Goal: Transaction & Acquisition: Book appointment/travel/reservation

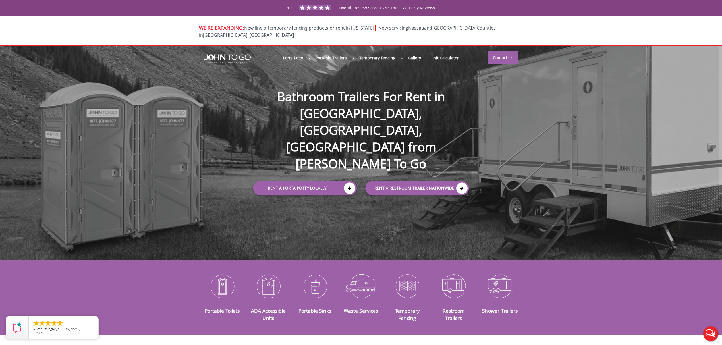
click at [295, 48] on div at bounding box center [361, 172] width 722 height 345
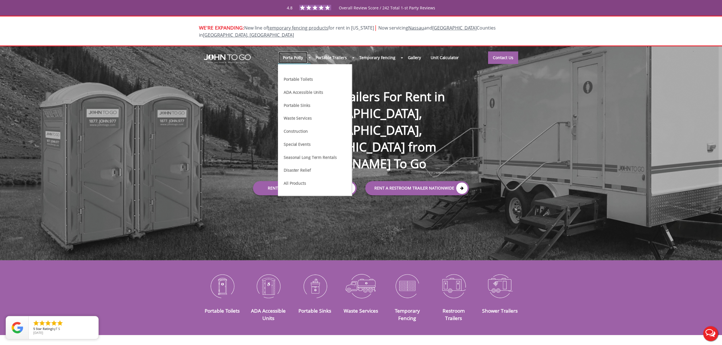
click at [303, 53] on link "Porta Potty" at bounding box center [293, 57] width 30 height 12
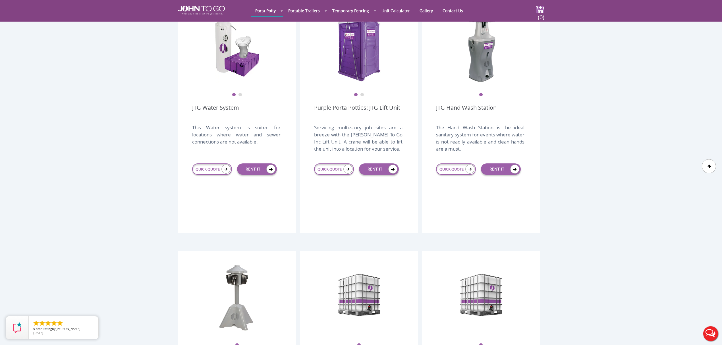
scroll to position [569, 0]
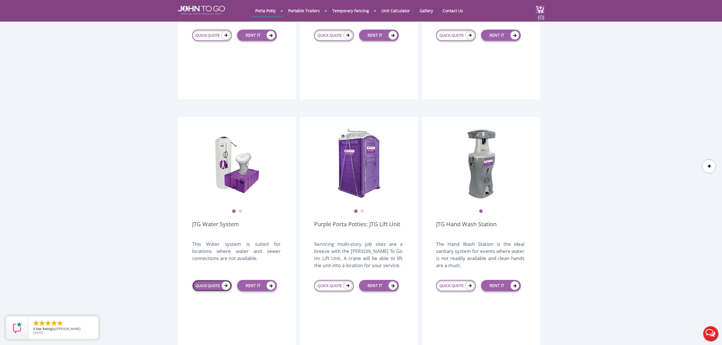
click at [209, 280] on link "QUICK QUOTE" at bounding box center [212, 285] width 40 height 11
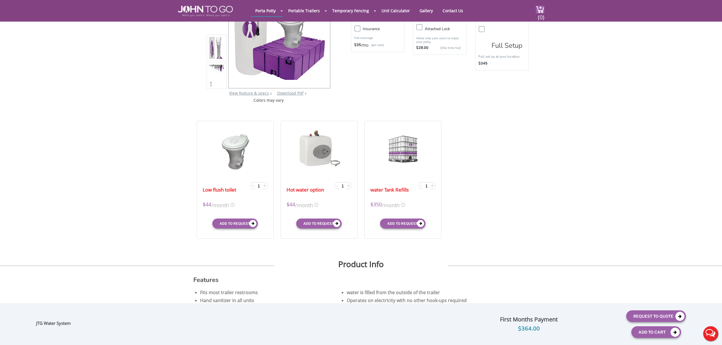
scroll to position [114, 0]
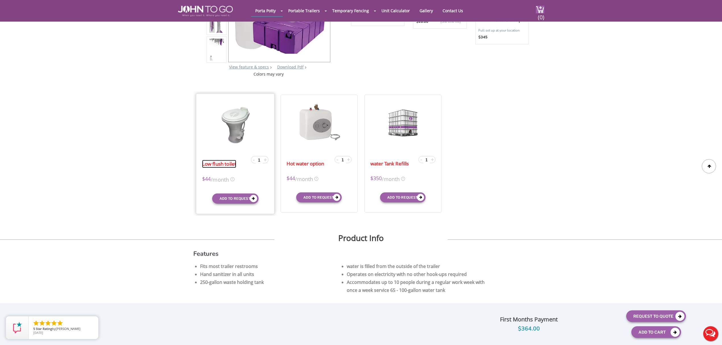
click at [220, 165] on link "Low flush toilet" at bounding box center [219, 164] width 34 height 8
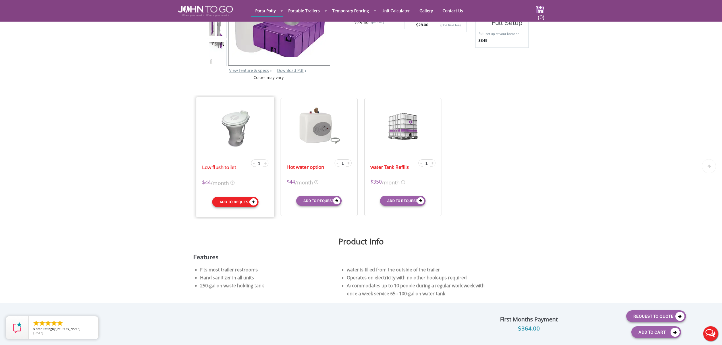
scroll to position [114, 0]
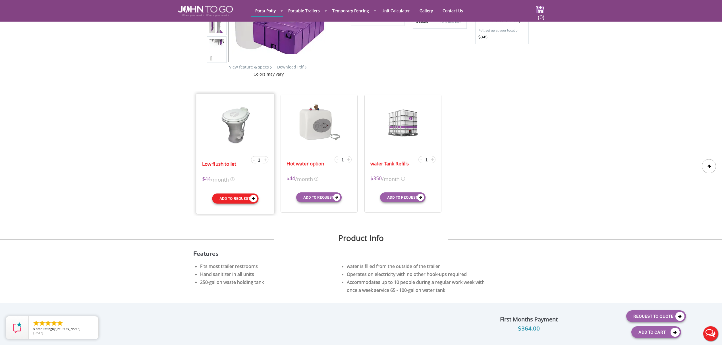
click at [238, 199] on button "Add to request" at bounding box center [235, 198] width 46 height 10
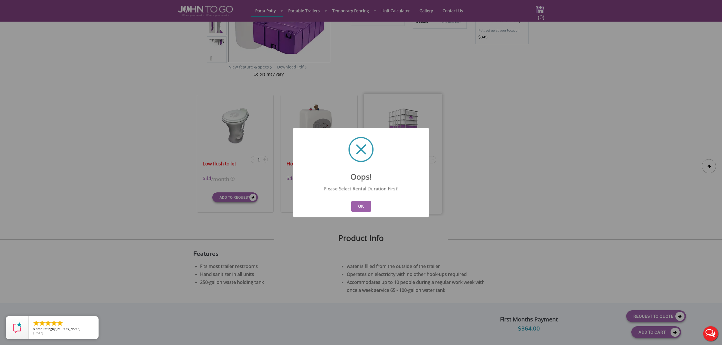
click at [363, 208] on button "OK" at bounding box center [361, 206] width 20 height 11
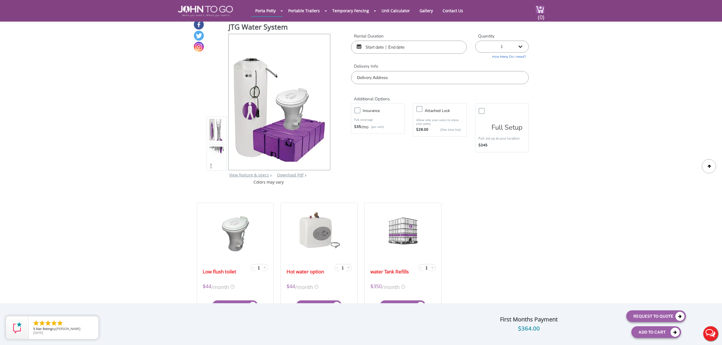
scroll to position [0, 0]
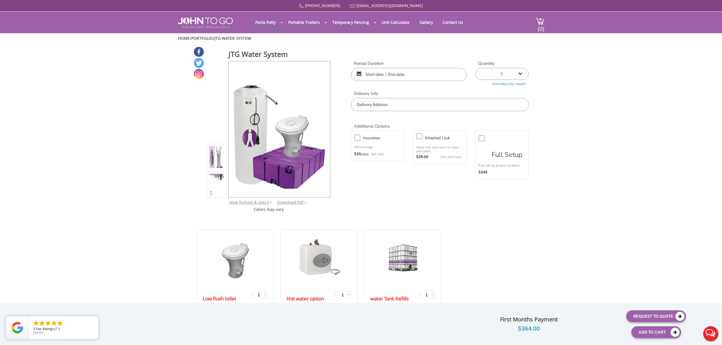
click at [378, 73] on input "text" at bounding box center [409, 74] width 116 height 13
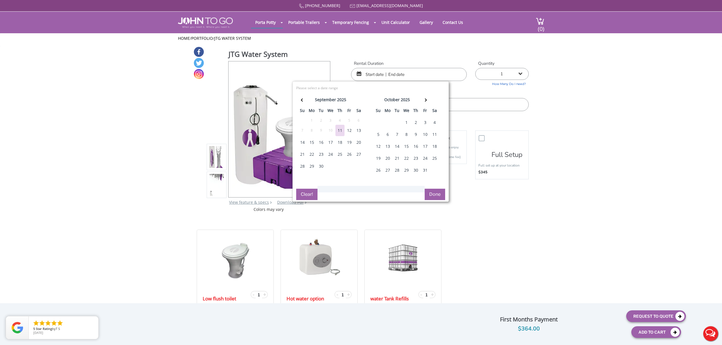
click at [408, 122] on div "1" at bounding box center [406, 122] width 9 height 11
drag, startPoint x: 395, startPoint y: 135, endPoint x: 437, endPoint y: 198, distance: 75.7
click at [398, 135] on div "7" at bounding box center [397, 134] width 9 height 11
type input "10/01/2025 to 10/07/2025"
click at [434, 198] on button "Done" at bounding box center [435, 194] width 20 height 11
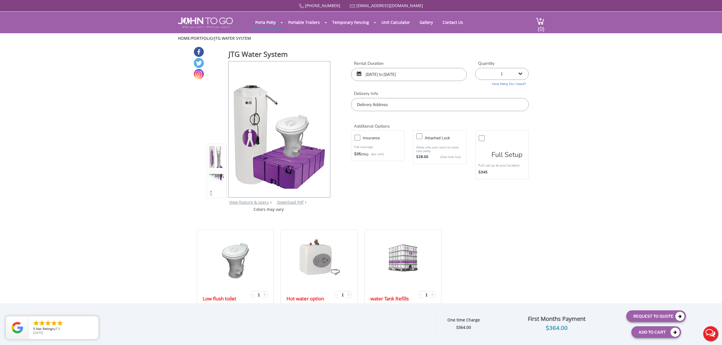
click at [396, 104] on input "text" at bounding box center [440, 104] width 178 height 13
type input "Ringwood, NJ 07456, USA"
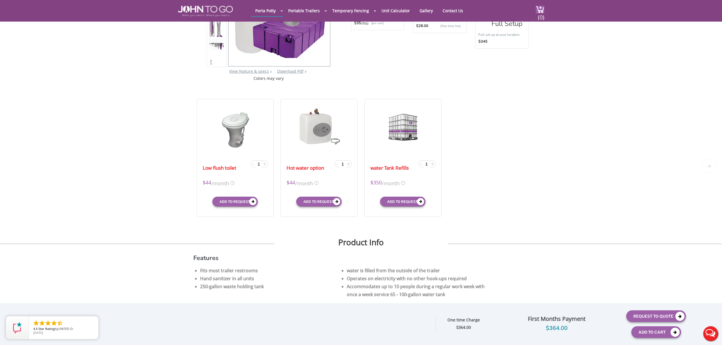
scroll to position [114, 0]
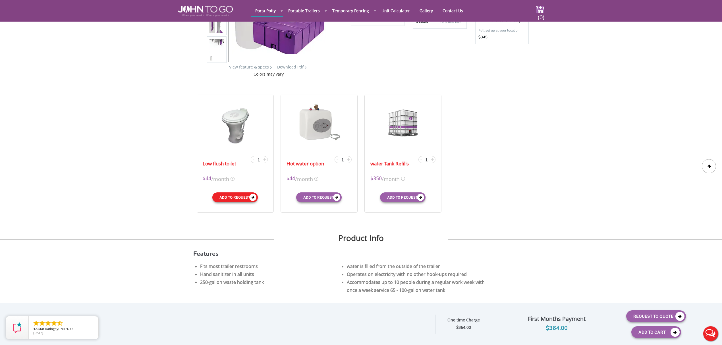
drag, startPoint x: 229, startPoint y: 198, endPoint x: 402, endPoint y: 178, distance: 173.8
click at [229, 200] on button "Add to request" at bounding box center [234, 197] width 45 height 10
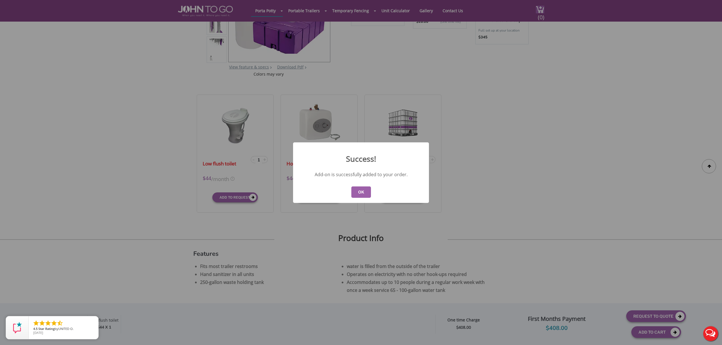
click at [361, 198] on div "OK" at bounding box center [361, 192] width 136 height 22
click at [362, 192] on button "OK" at bounding box center [361, 192] width 20 height 11
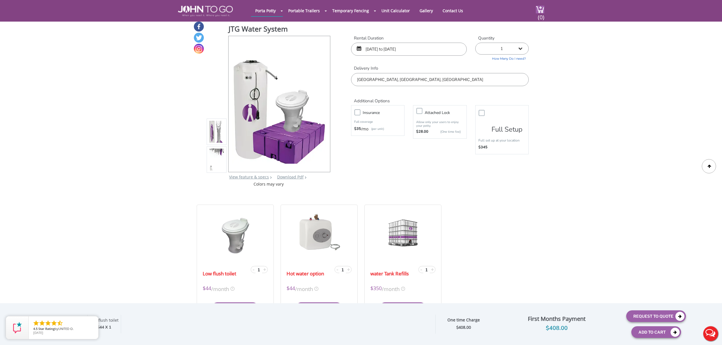
scroll to position [0, 0]
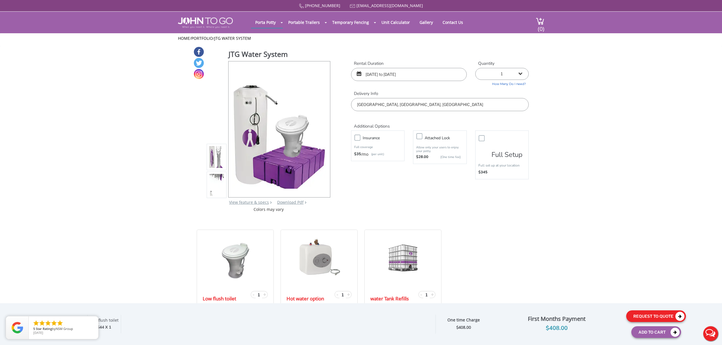
drag, startPoint x: 646, startPoint y: 314, endPoint x: 651, endPoint y: 315, distance: 5.0
click at [647, 315] on button "Request To Quote" at bounding box center [656, 316] width 60 height 12
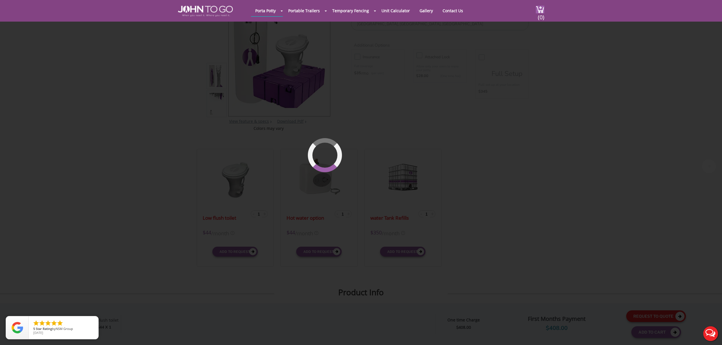
scroll to position [61, 0]
